Goal: Transaction & Acquisition: Obtain resource

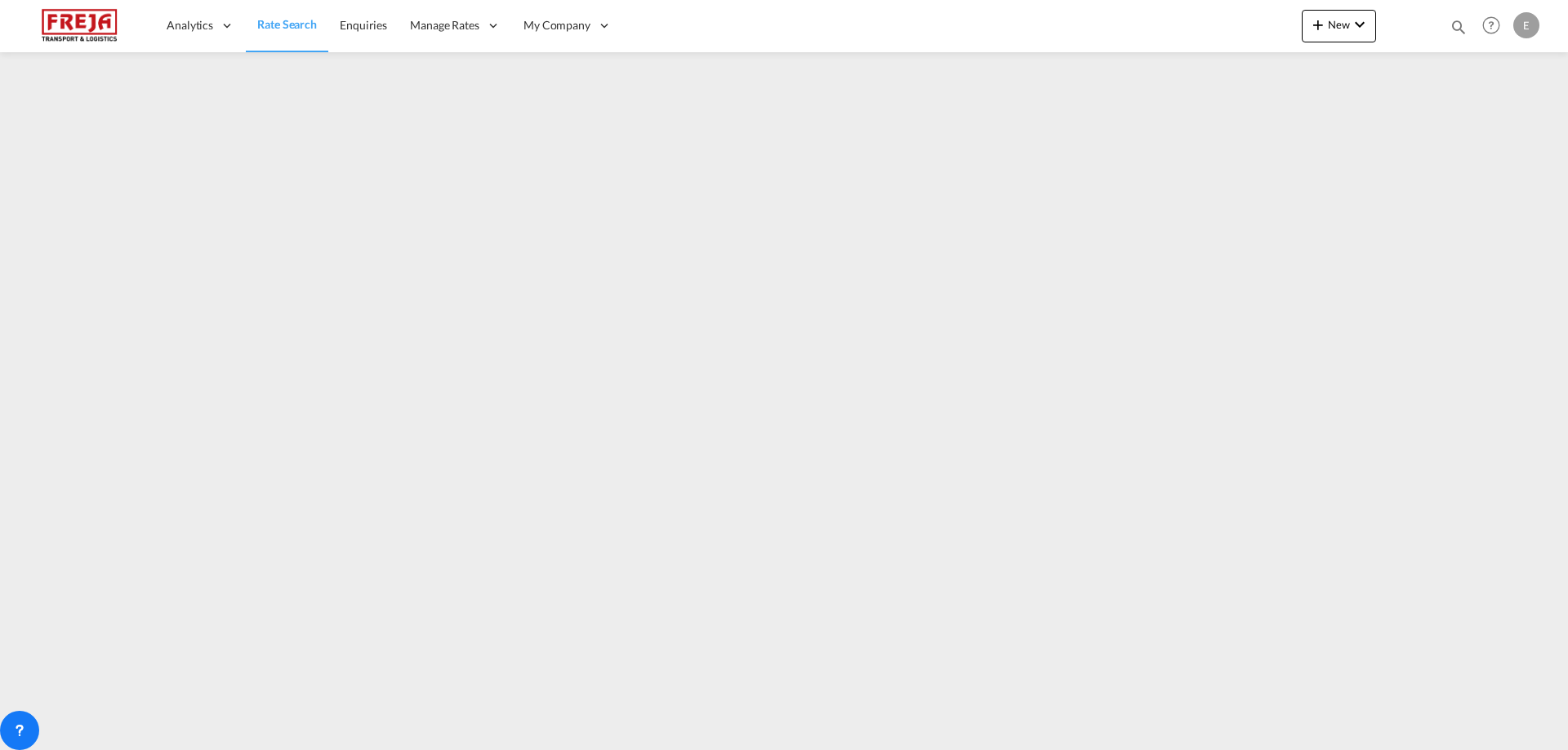
drag, startPoint x: 0, startPoint y: 0, endPoint x: 279, endPoint y: 32, distance: 280.8
click at [279, 26] on span "Rate Search" at bounding box center [287, 24] width 60 height 14
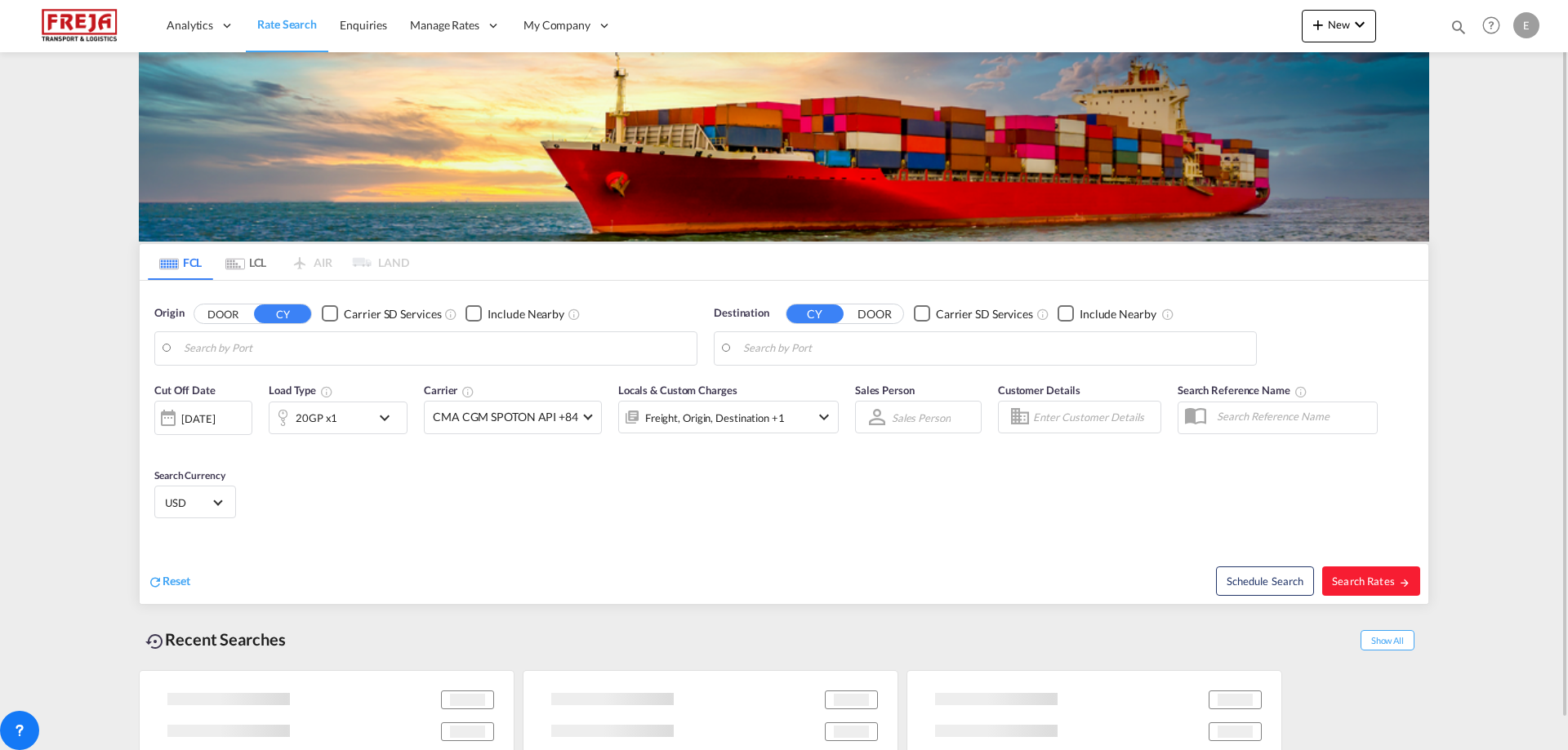
type input "[PERSON_NAME], NOORK"
type input "Colombo, LKCMB"
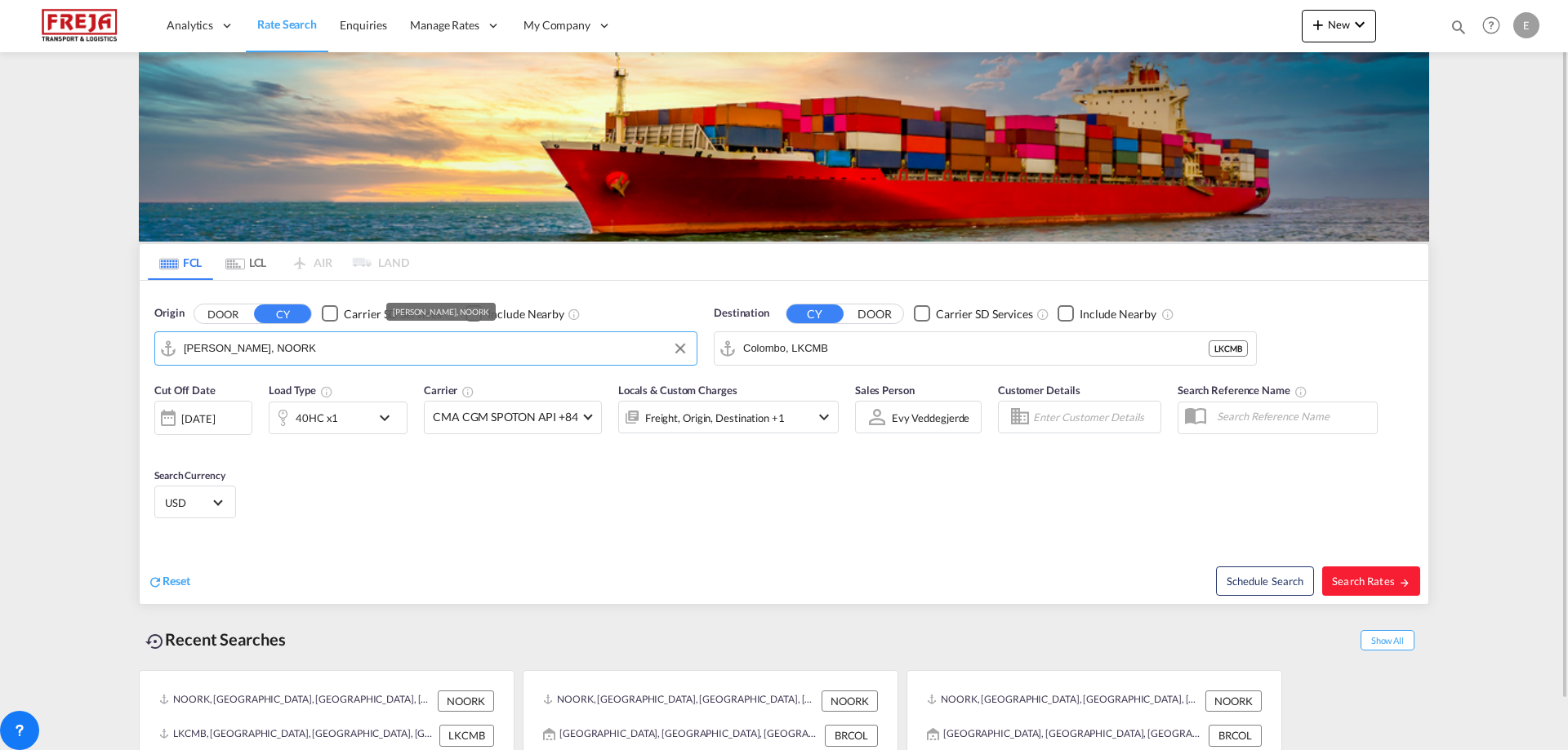
click at [576, 365] on md-autocomplete-wrap "[PERSON_NAME], NOORK" at bounding box center [435, 353] width 505 height 33
click at [678, 352] on button "Clear Input" at bounding box center [680, 349] width 25 height 25
click at [507, 355] on input "Search by Port" at bounding box center [435, 349] width 505 height 25
drag, startPoint x: 310, startPoint y: 419, endPoint x: 309, endPoint y: 436, distance: 17.0
click at [309, 435] on div at bounding box center [784, 375] width 1568 height 750
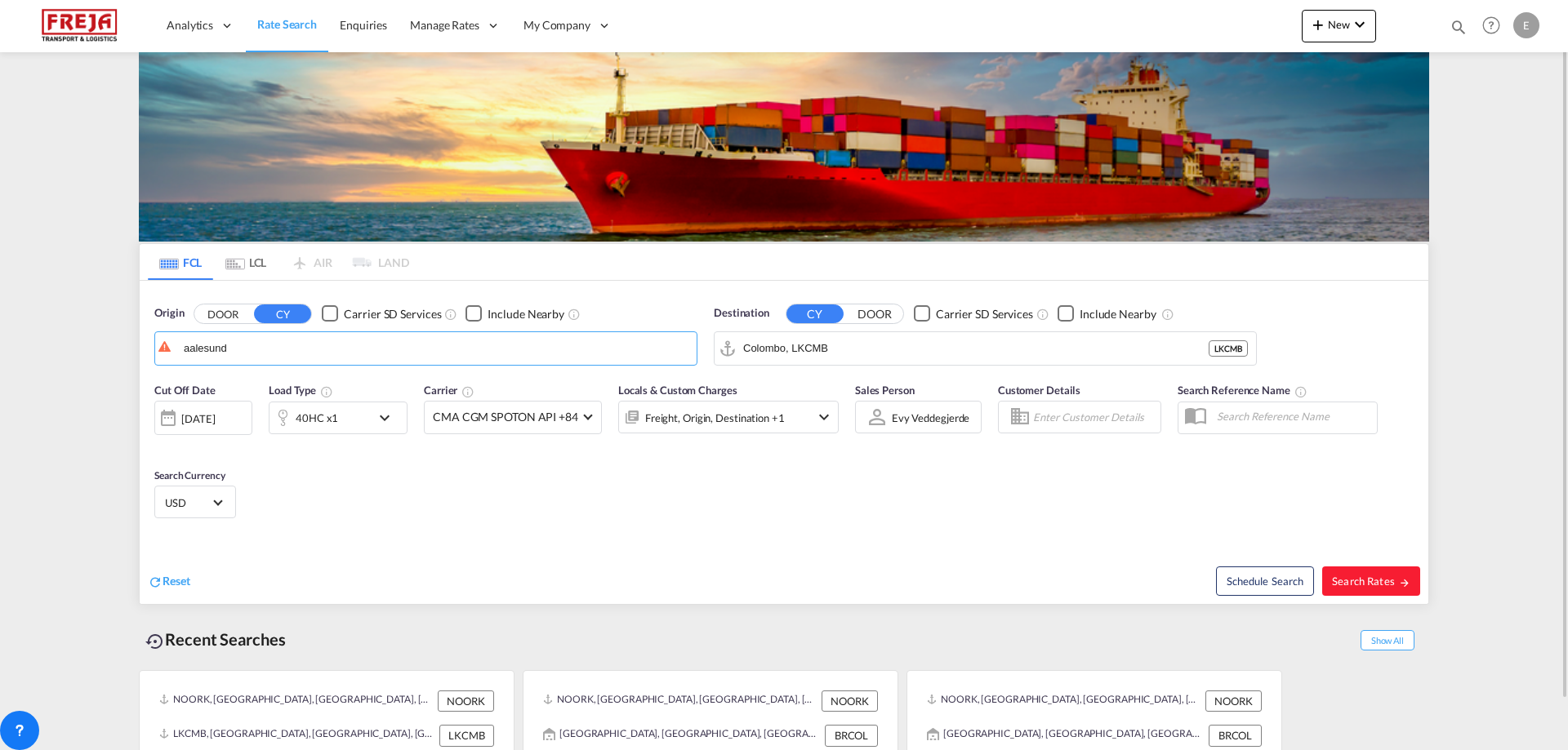
click at [339, 386] on div "Load Type 40HC x1" at bounding box center [338, 408] width 138 height 52
click at [347, 356] on body "Analytics Reports Dashboard Rate Search Enquiries Manage Rates Contract Rates" at bounding box center [784, 375] width 1568 height 750
click at [318, 388] on div "Alesund ( [GEOGRAPHIC_DATA] ) [GEOGRAPHIC_DATA] NOAES" at bounding box center [310, 393] width 310 height 49
type input "Alesund ([GEOGRAPHIC_DATA]), NOAES"
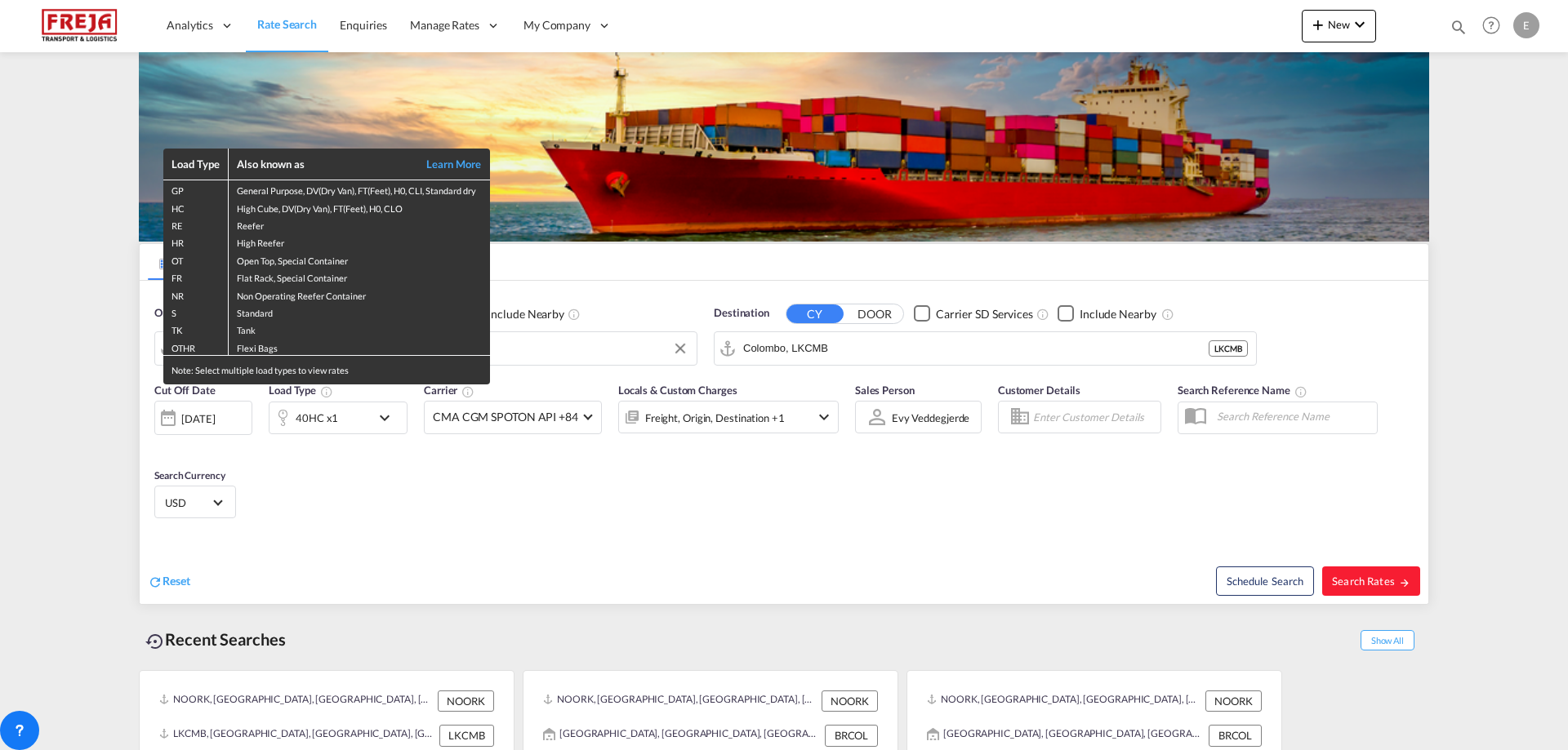
click at [842, 347] on div "Load Type Also known as Learn More GP General Purpose, DV(Dry Van), FT(Feet), H…" at bounding box center [784, 375] width 1568 height 750
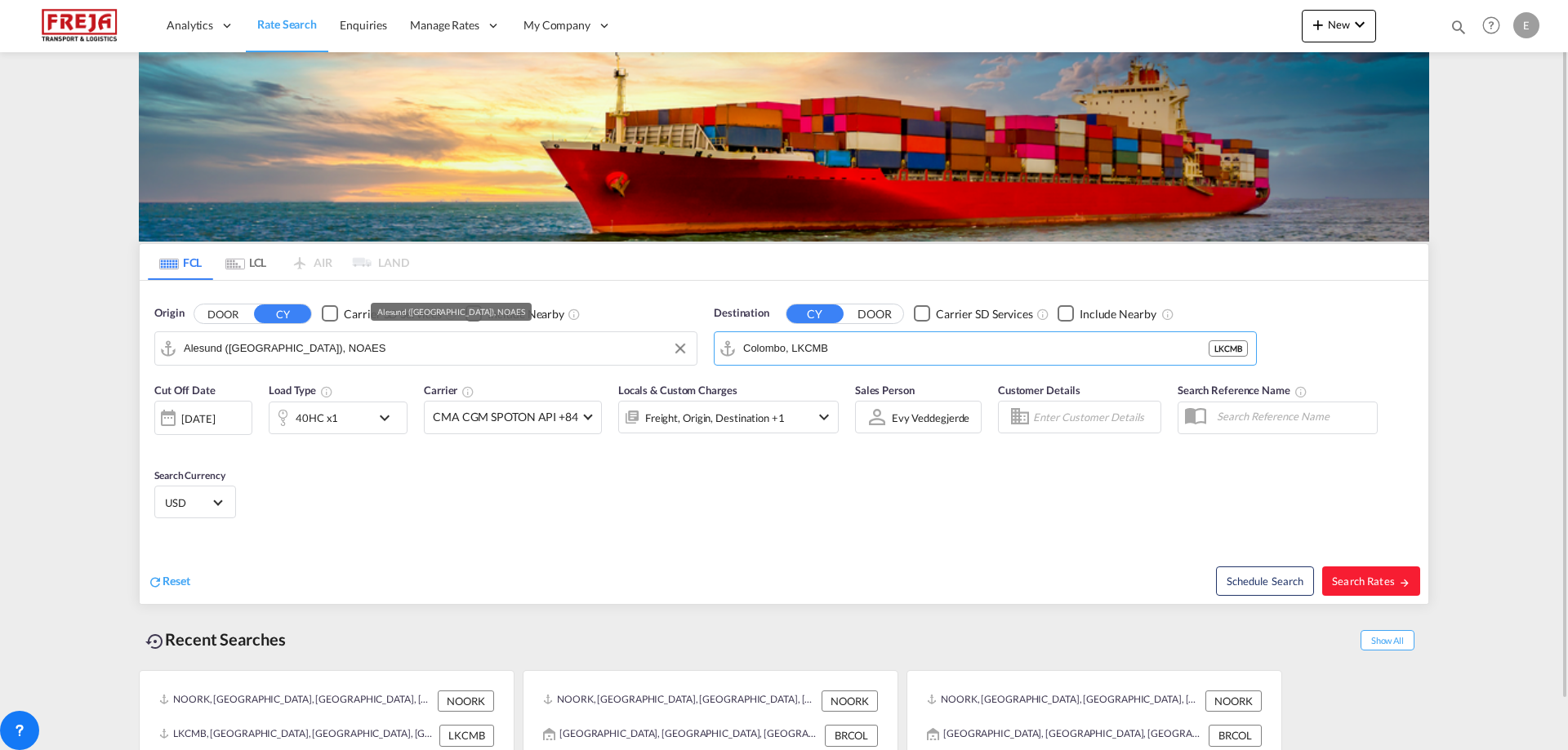
drag, startPoint x: 656, startPoint y: 356, endPoint x: 634, endPoint y: 352, distance: 22.4
click at [634, 352] on div "Origin DOOR CY Carrier SD Services Include Nearby [GEOGRAPHIC_DATA] ([GEOGRAPHI…" at bounding box center [784, 327] width 1289 height 93
drag, startPoint x: 768, startPoint y: 351, endPoint x: 679, endPoint y: 347, distance: 89.1
click at [678, 347] on div "Origin DOOR CY Carrier SD Services Include Nearby [GEOGRAPHIC_DATA] ([GEOGRAPHI…" at bounding box center [784, 327] width 1289 height 93
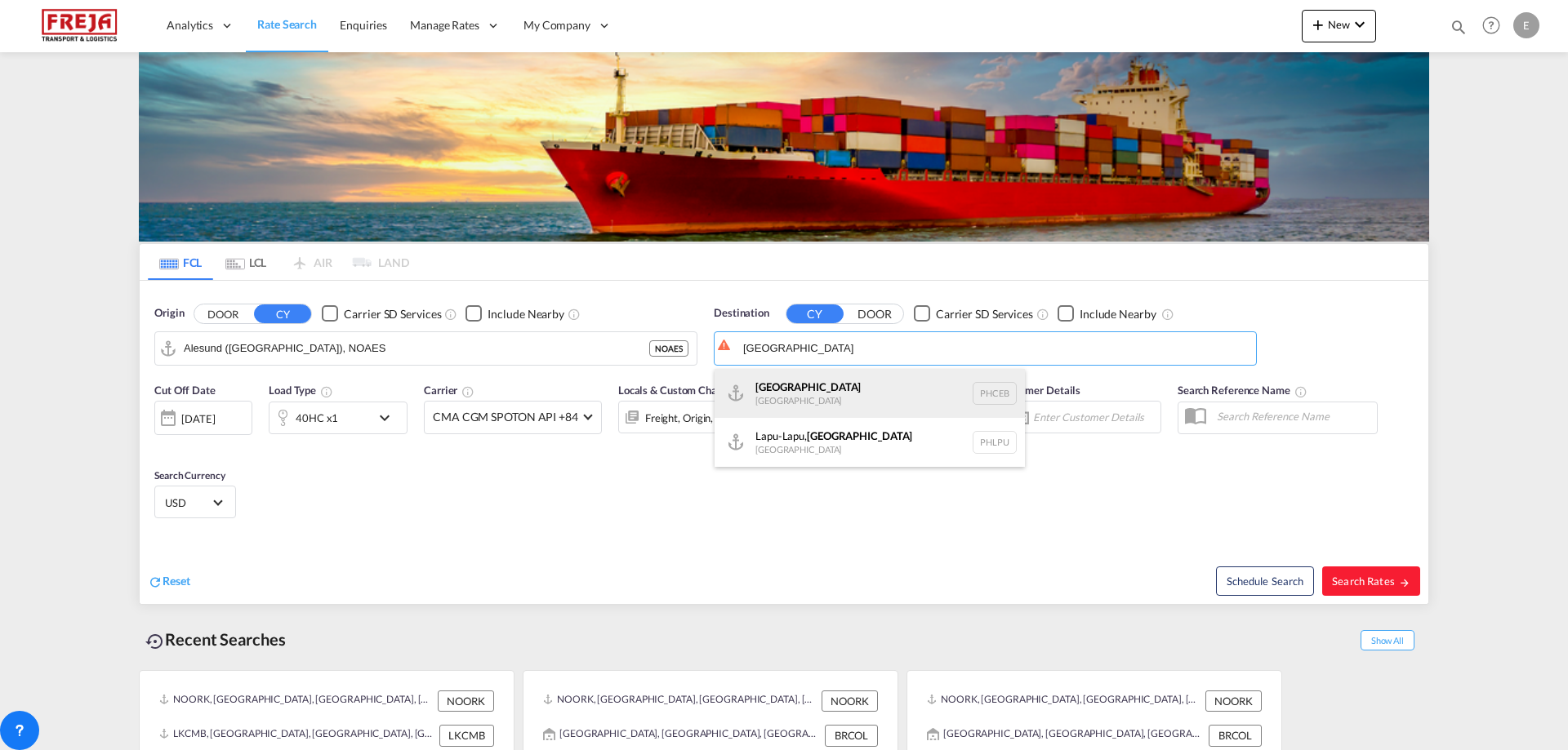
click at [800, 388] on div "Cebu [GEOGRAPHIC_DATA] PHCEB" at bounding box center [869, 393] width 310 height 49
type input "[GEOGRAPHIC_DATA], PHCEB"
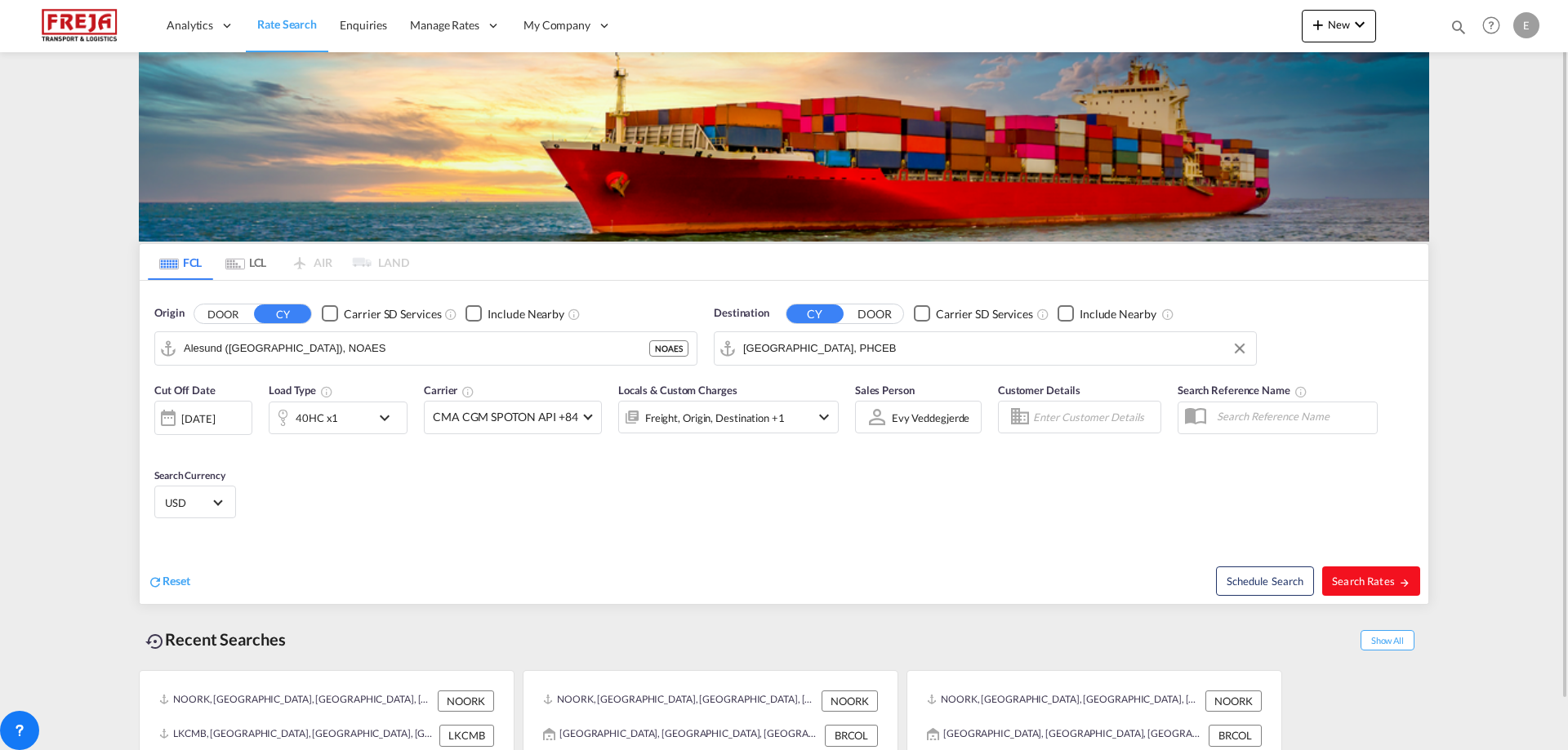
click at [1353, 578] on span "Search Rates" at bounding box center [1371, 581] width 79 height 13
type input "NOAES to PHCEB / [DATE]"
